Goal: Information Seeking & Learning: Check status

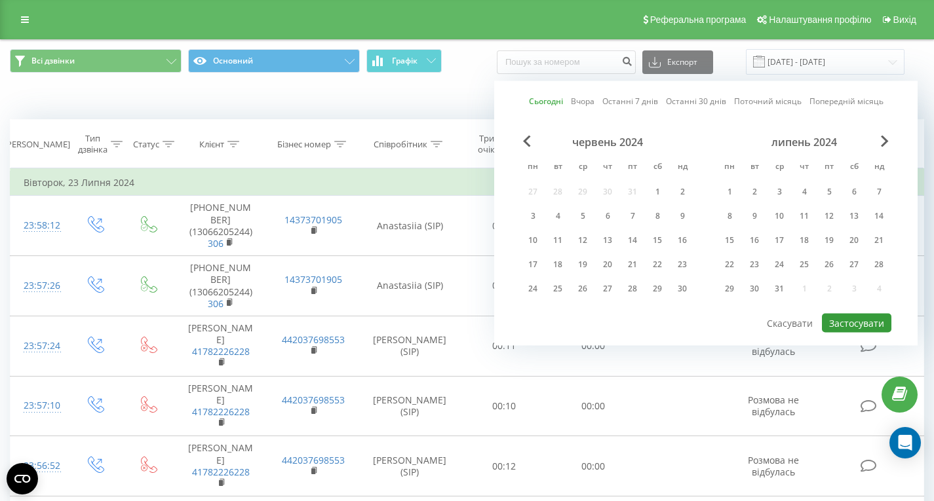
click at [857, 322] on button "Застосувати" at bounding box center [856, 323] width 69 height 19
type input "[DATE] - [DATE]"
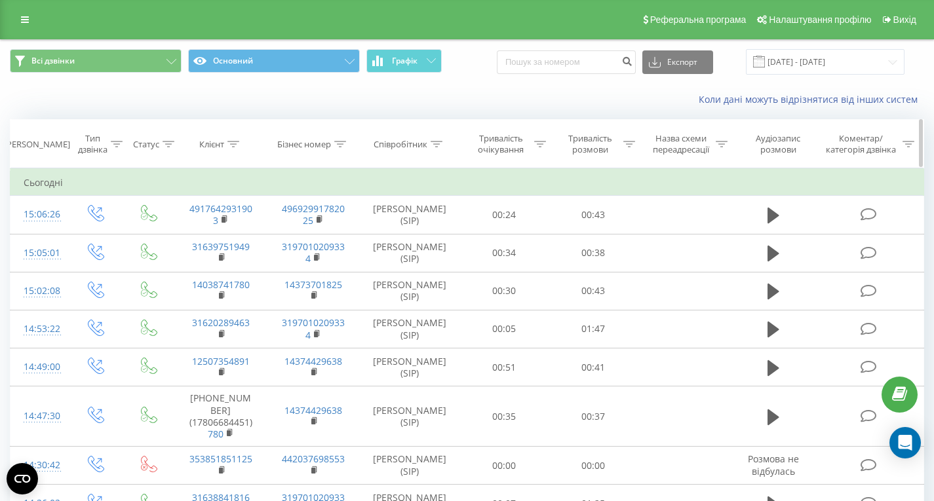
click at [229, 138] on th "Клієнт" at bounding box center [220, 144] width 93 height 49
click at [237, 152] on th "Клієнт" at bounding box center [220, 144] width 93 height 49
click at [235, 143] on icon at bounding box center [233, 144] width 12 height 7
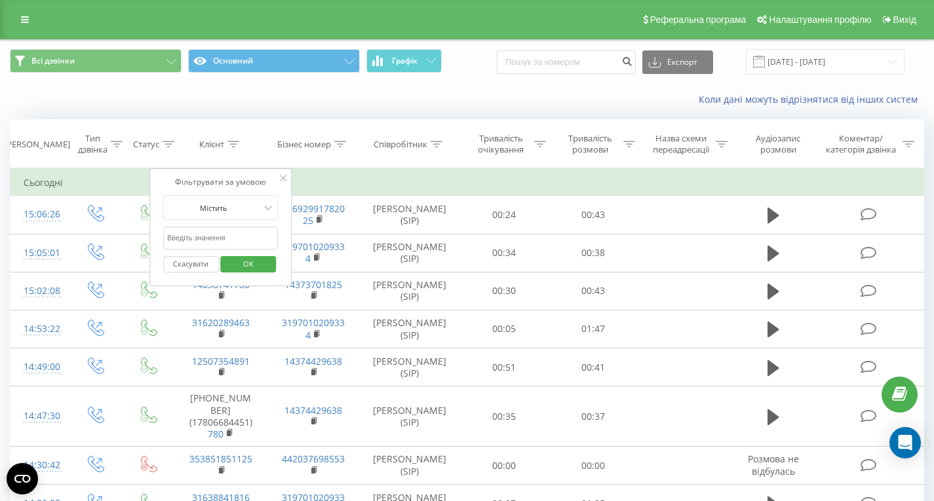
click at [243, 224] on form "Містить Скасувати OK" at bounding box center [220, 237] width 115 height 84
click at [229, 237] on input "text" at bounding box center [220, 238] width 115 height 23
paste input "4917685589102"
type input "4917685589102"
click button "OK" at bounding box center [249, 264] width 56 height 16
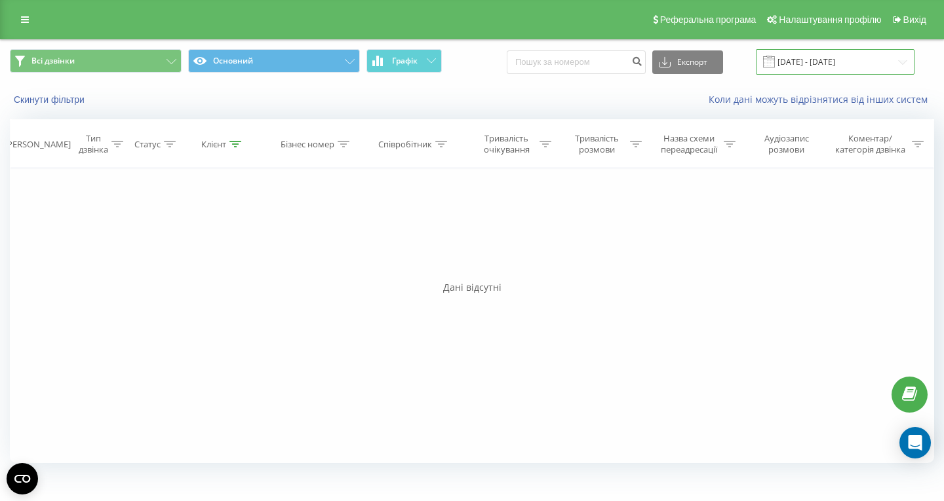
click at [820, 58] on input "[DATE] - [DATE]" at bounding box center [835, 62] width 159 height 26
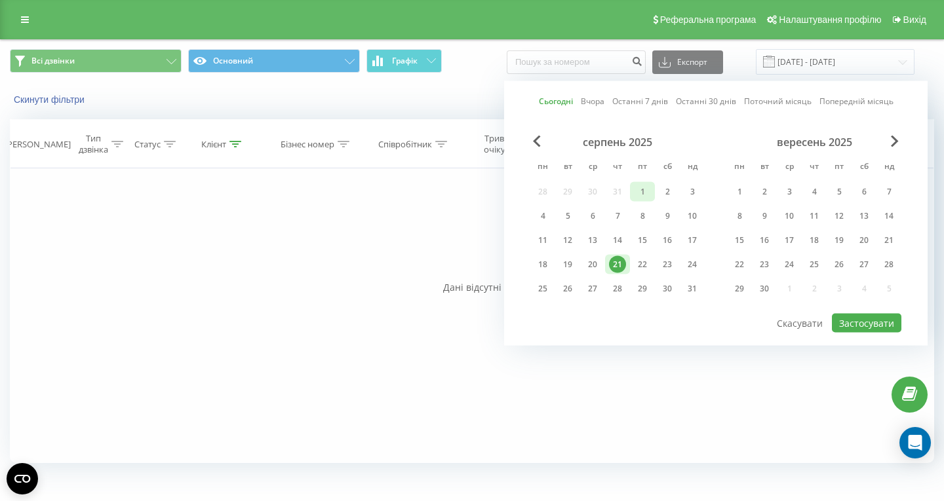
click at [637, 187] on div "1" at bounding box center [642, 192] width 17 height 17
click at [619, 258] on div "21" at bounding box center [617, 264] width 17 height 17
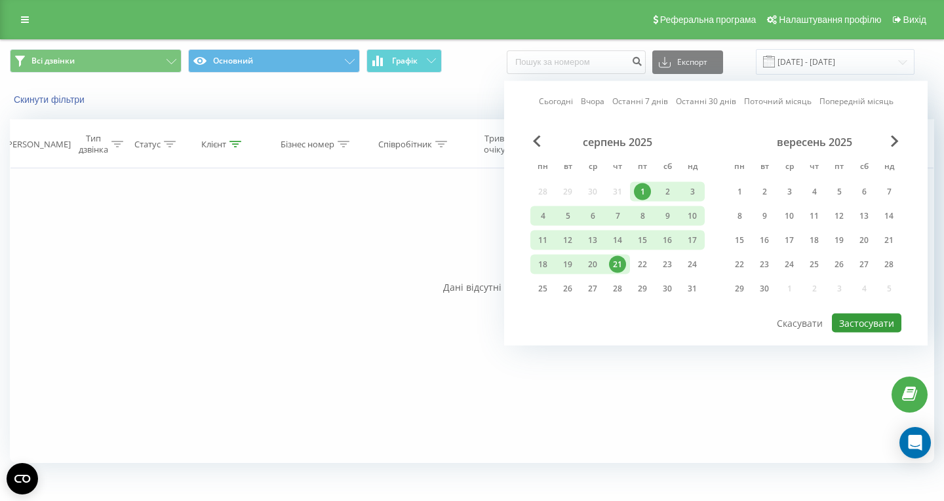
click at [867, 321] on button "Застосувати" at bounding box center [866, 323] width 69 height 19
type input "[DATE] - [DATE]"
